Goal: Find contact information: Find contact information

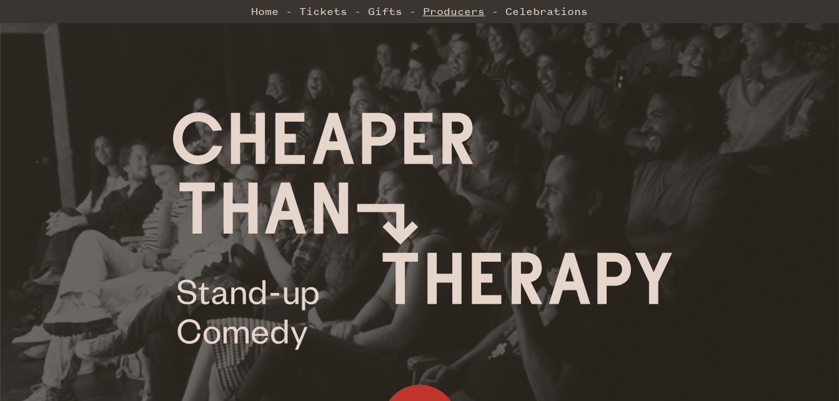
click at [446, 9] on link "Producers" at bounding box center [454, 11] width 62 height 25
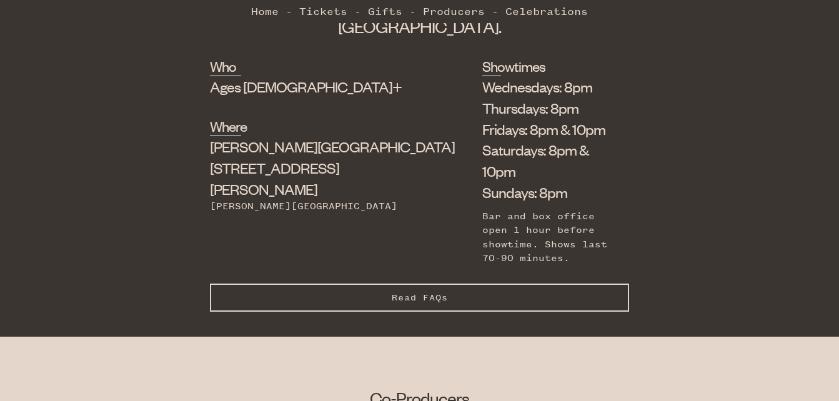
scroll to position [471, 0]
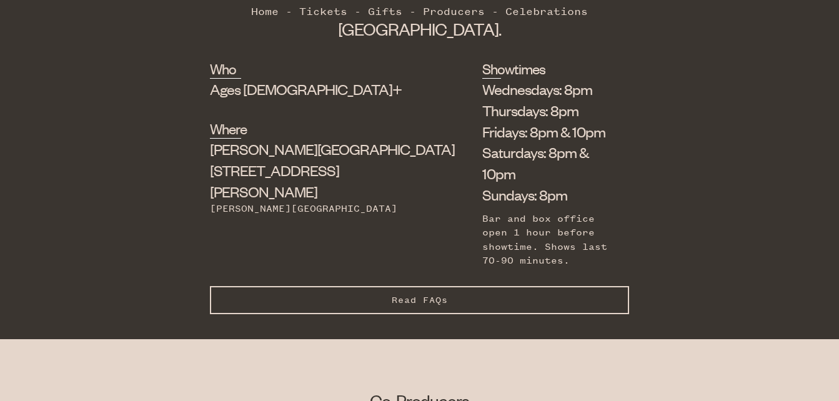
click at [510, 286] on button "Read FAQs Hide FAQs" at bounding box center [420, 300] width 420 height 28
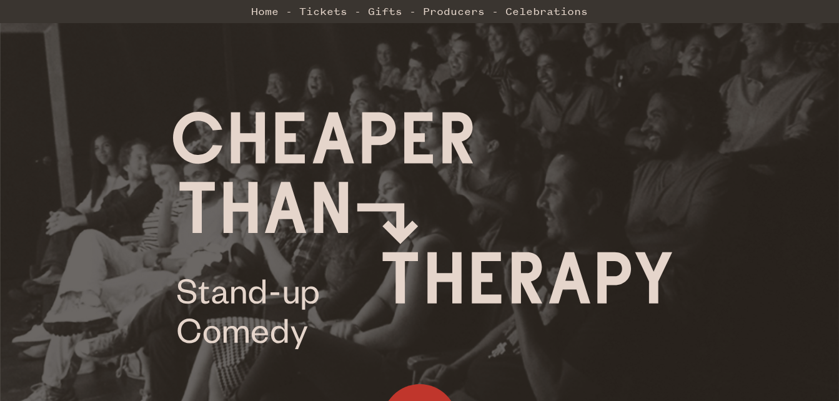
scroll to position [0, 0]
click at [550, 10] on link "Celebrations" at bounding box center [546, 11] width 82 height 25
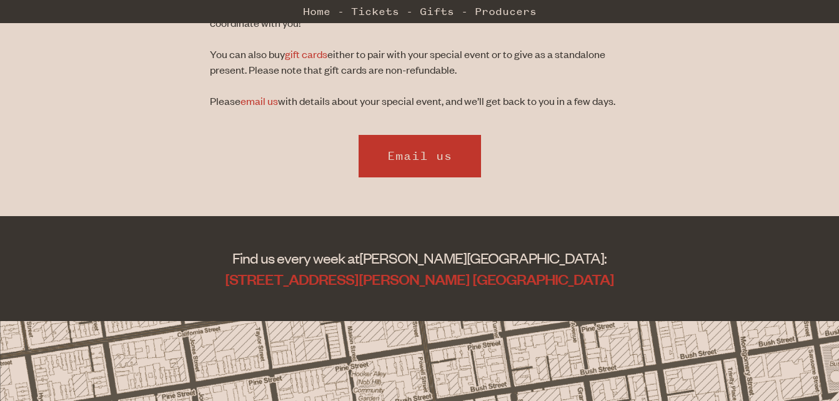
scroll to position [594, 0]
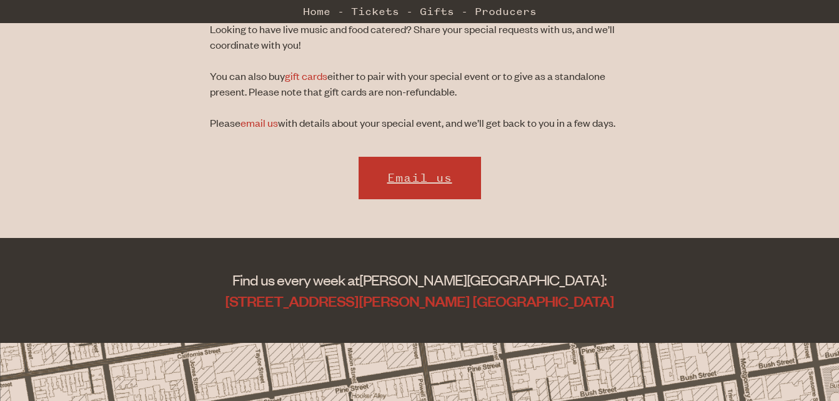
click at [423, 172] on link "Email us" at bounding box center [419, 178] width 125 height 45
click at [262, 121] on link "email us" at bounding box center [259, 123] width 37 height 14
click at [259, 122] on link "email us" at bounding box center [259, 123] width 37 height 14
click at [257, 122] on link "email us" at bounding box center [259, 123] width 37 height 14
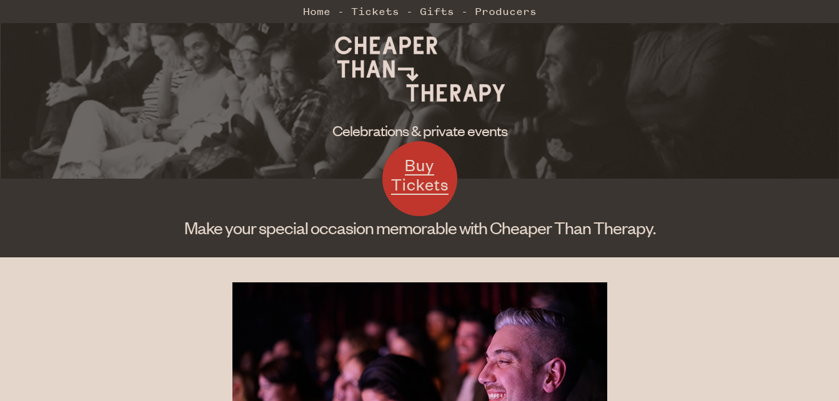
scroll to position [0, 0]
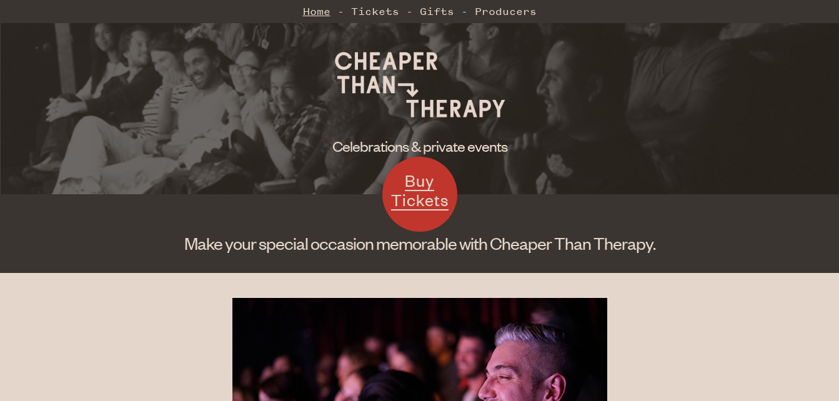
click at [315, 11] on link "Home" at bounding box center [316, 11] width 27 height 25
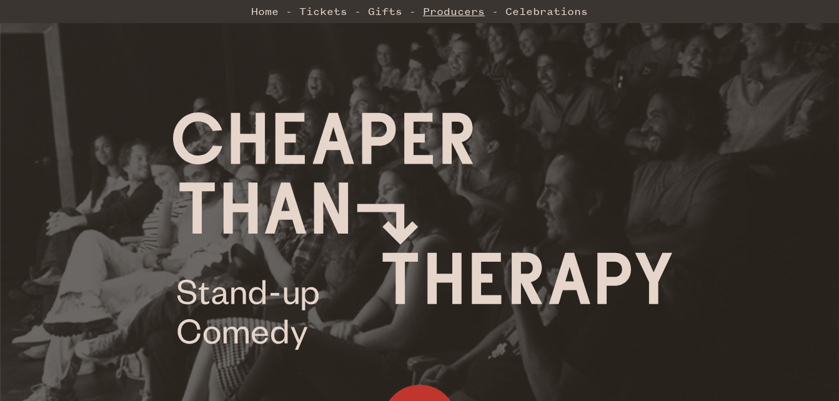
click at [467, 11] on link "Producers" at bounding box center [454, 11] width 62 height 25
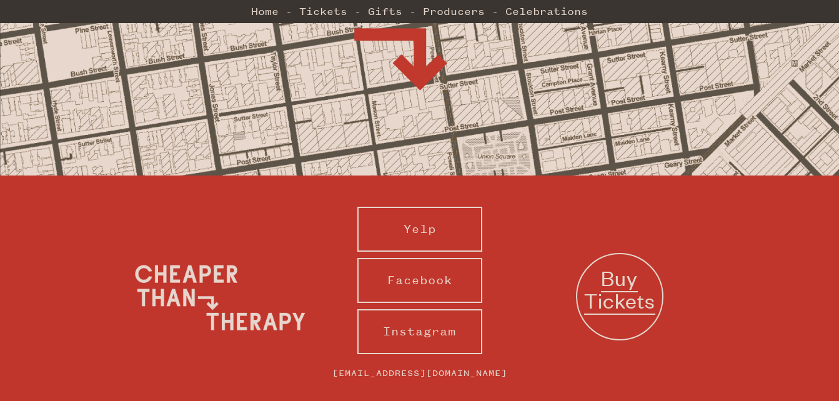
scroll to position [1283, 0]
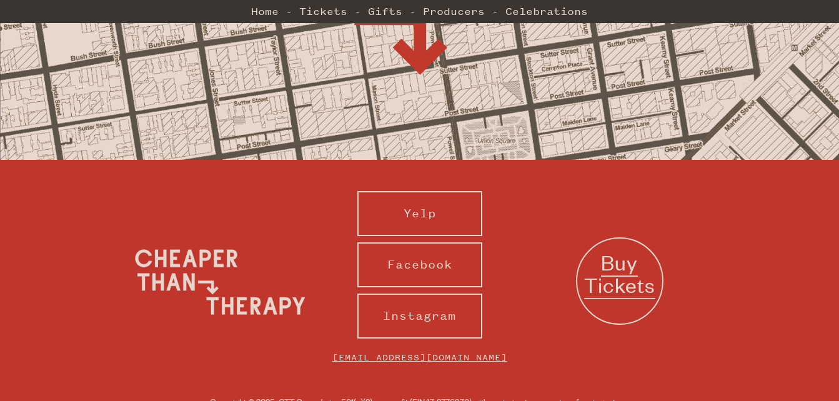
click at [449, 345] on link "[EMAIL_ADDRESS][DOMAIN_NAME]" at bounding box center [420, 358] width 200 height 26
